Goal: Task Accomplishment & Management: Manage account settings

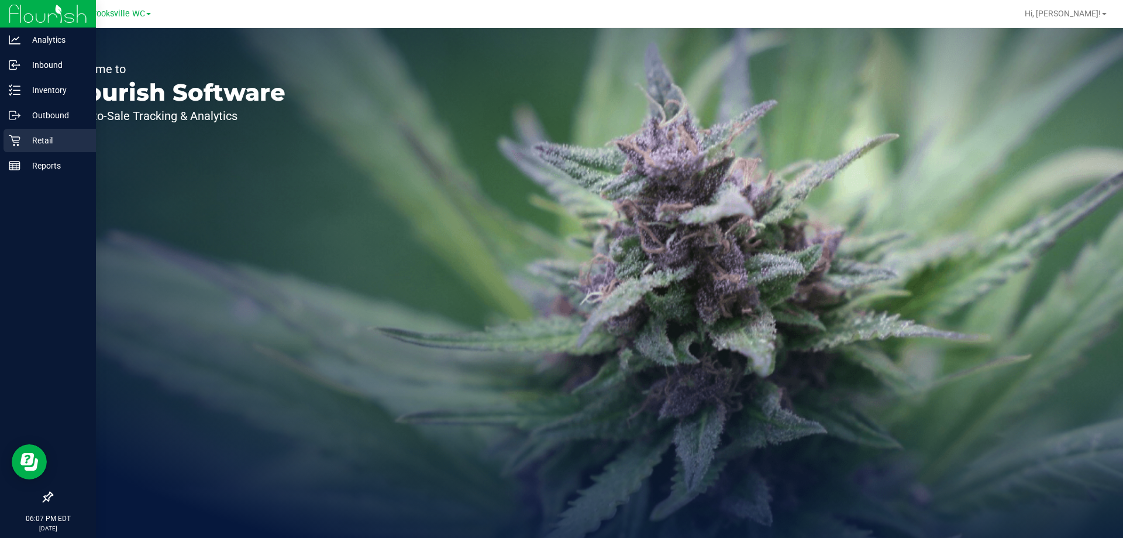
click at [50, 142] on p "Retail" at bounding box center [55, 140] width 70 height 14
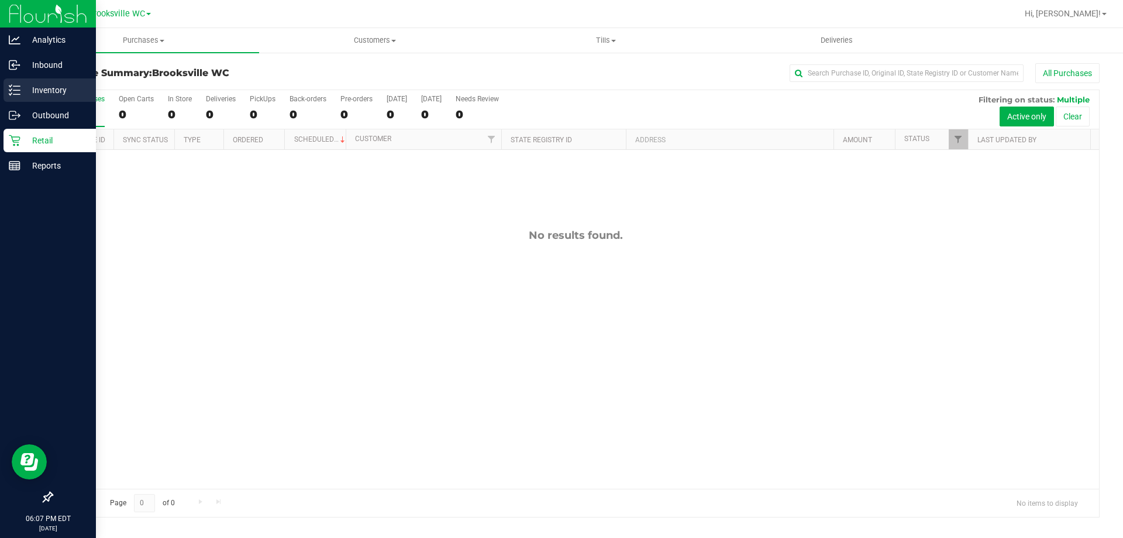
click at [30, 84] on p "Inventory" at bounding box center [55, 90] width 70 height 14
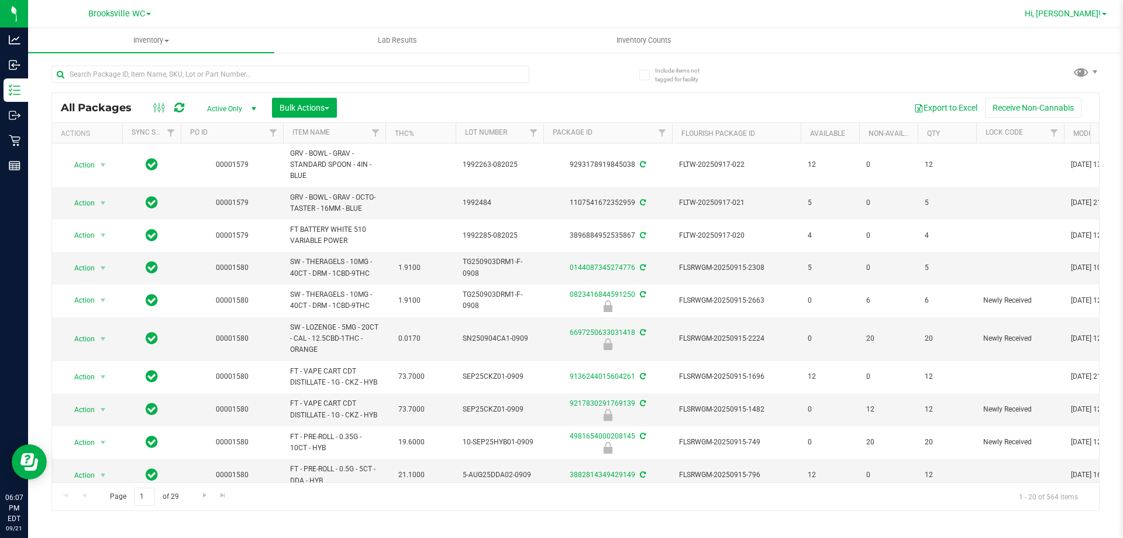
click at [1079, 10] on span "Hi, [PERSON_NAME]!" at bounding box center [1063, 13] width 76 height 9
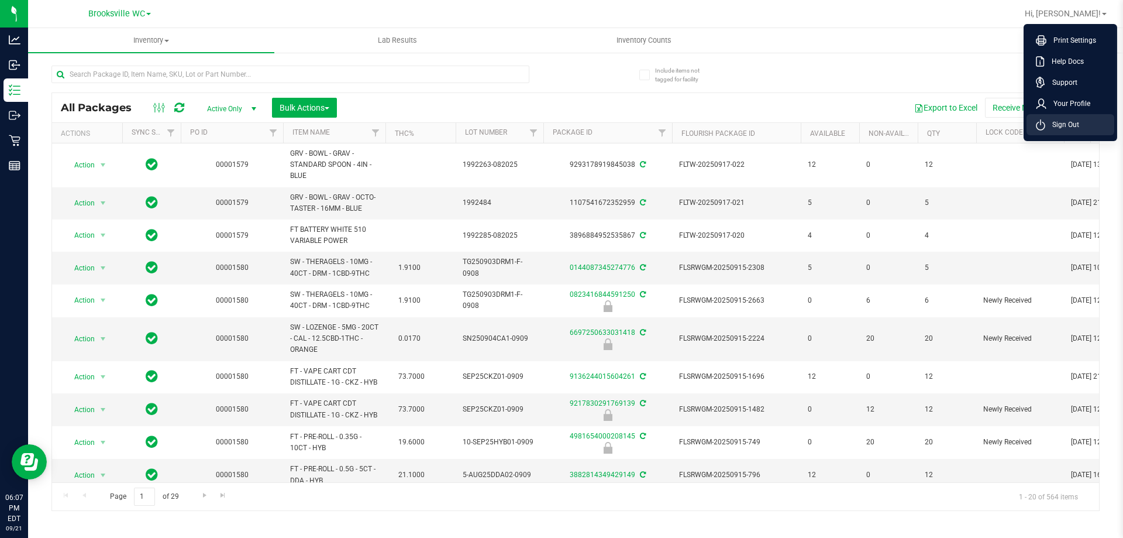
click at [1065, 125] on span "Sign Out" at bounding box center [1063, 125] width 34 height 12
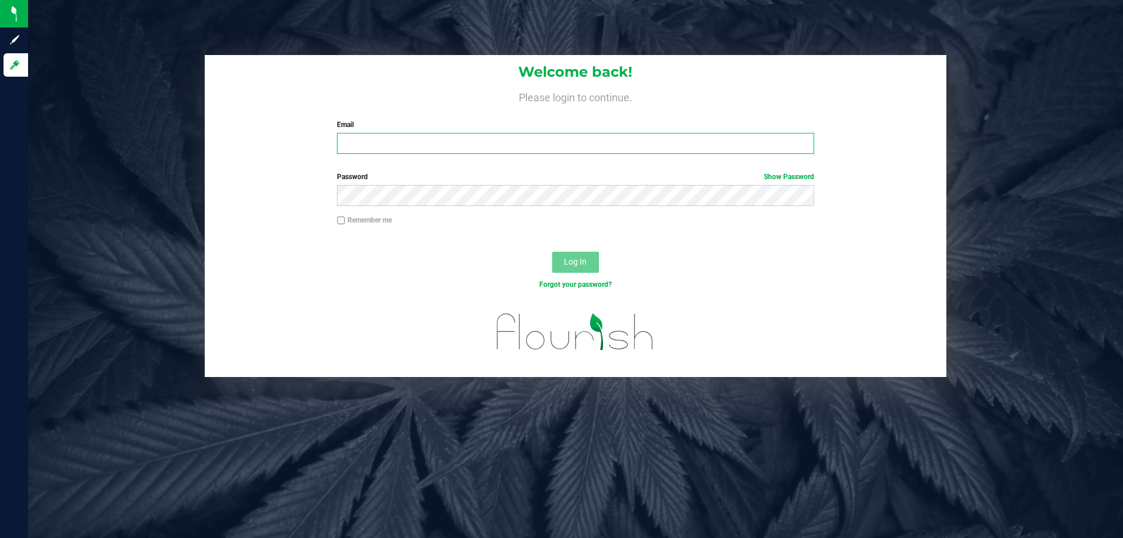
click at [427, 150] on input "Email" at bounding box center [575, 143] width 477 height 21
type input "[EMAIL_ADDRESS][DOMAIN_NAME]"
click at [552, 252] on button "Log In" at bounding box center [575, 262] width 47 height 21
